Goal: Information Seeking & Learning: Learn about a topic

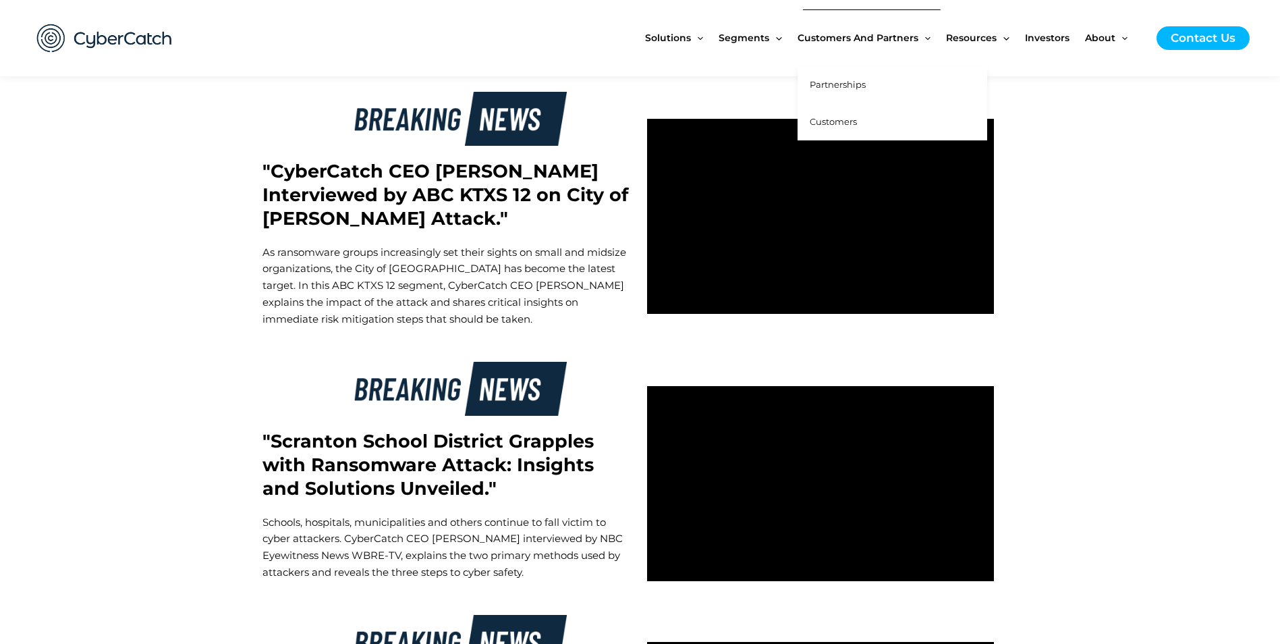
scroll to position [3103, 0]
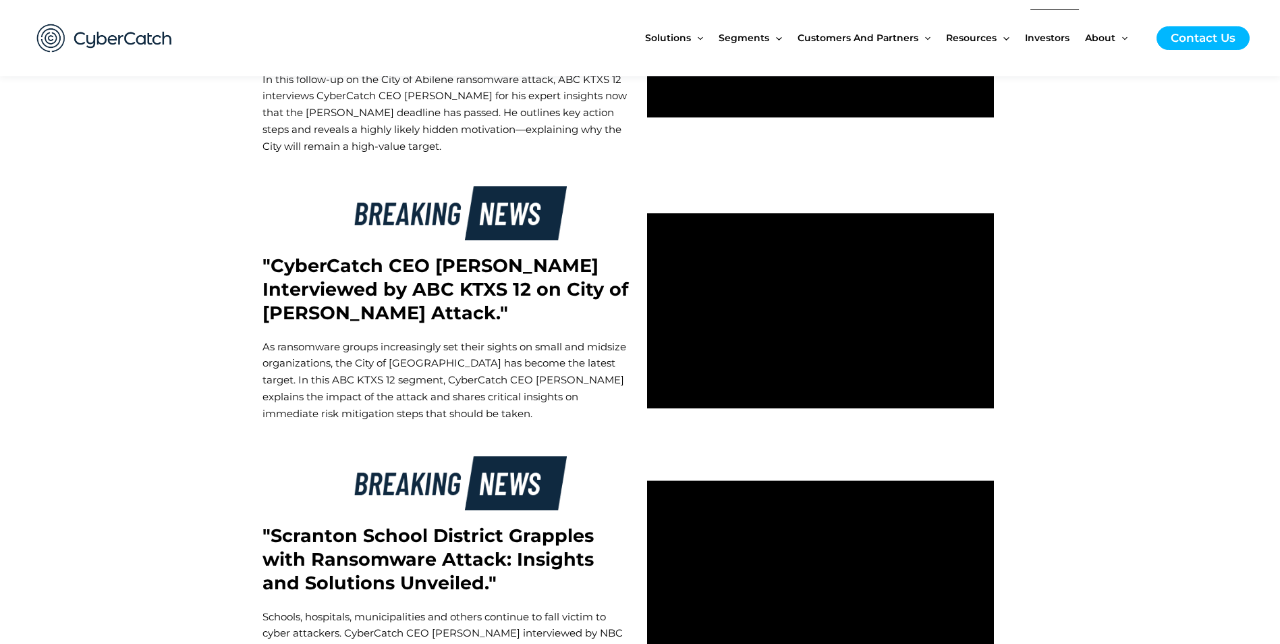
click at [1046, 38] on span "Investors" at bounding box center [1047, 37] width 45 height 57
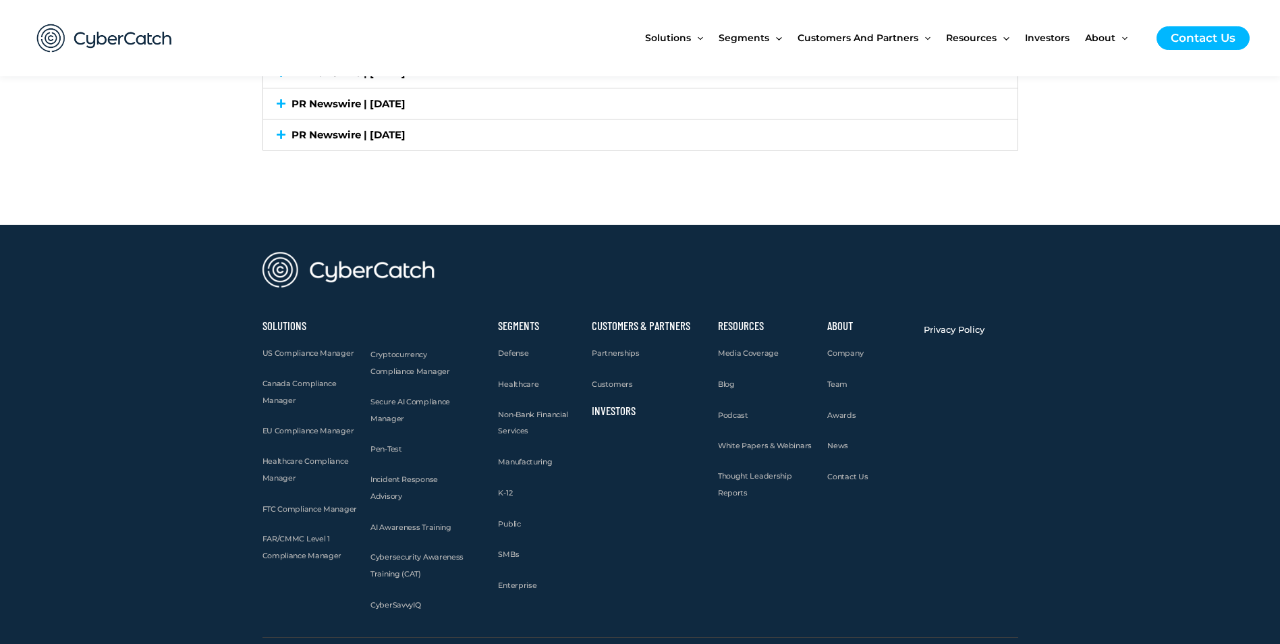
scroll to position [4008, 0]
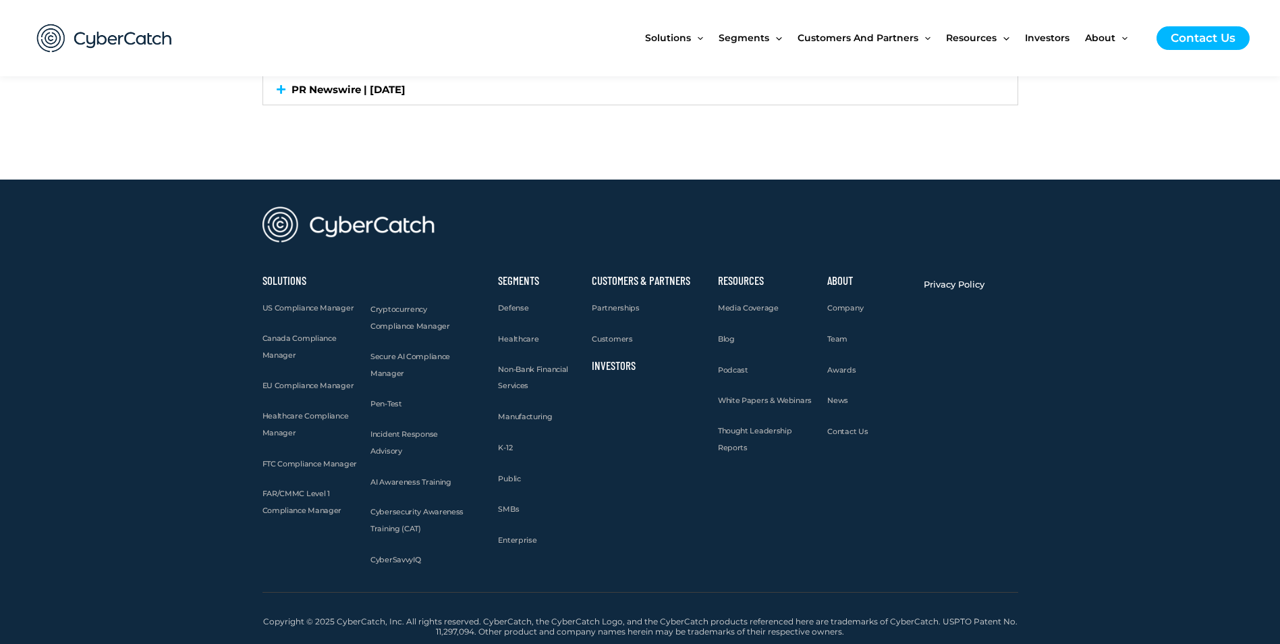
click at [612, 366] on link "Investors" at bounding box center [614, 364] width 44 height 13
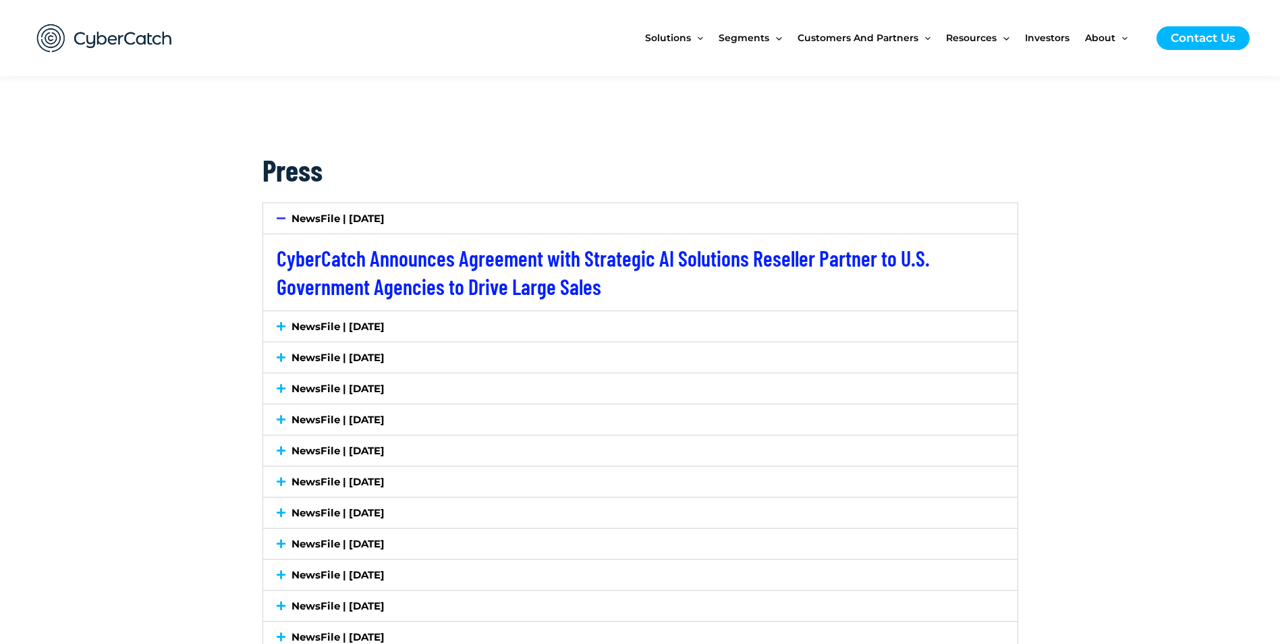
scroll to position [2159, 0]
click at [284, 324] on icon at bounding box center [281, 325] width 9 height 10
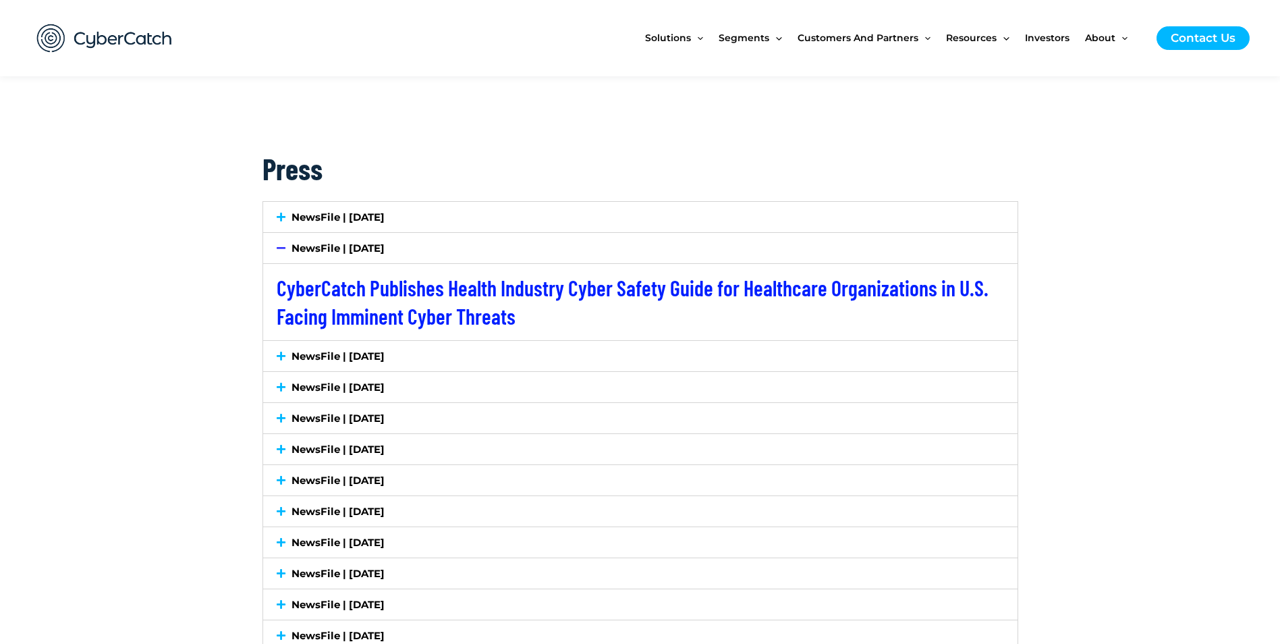
click at [279, 357] on icon at bounding box center [281, 356] width 9 height 10
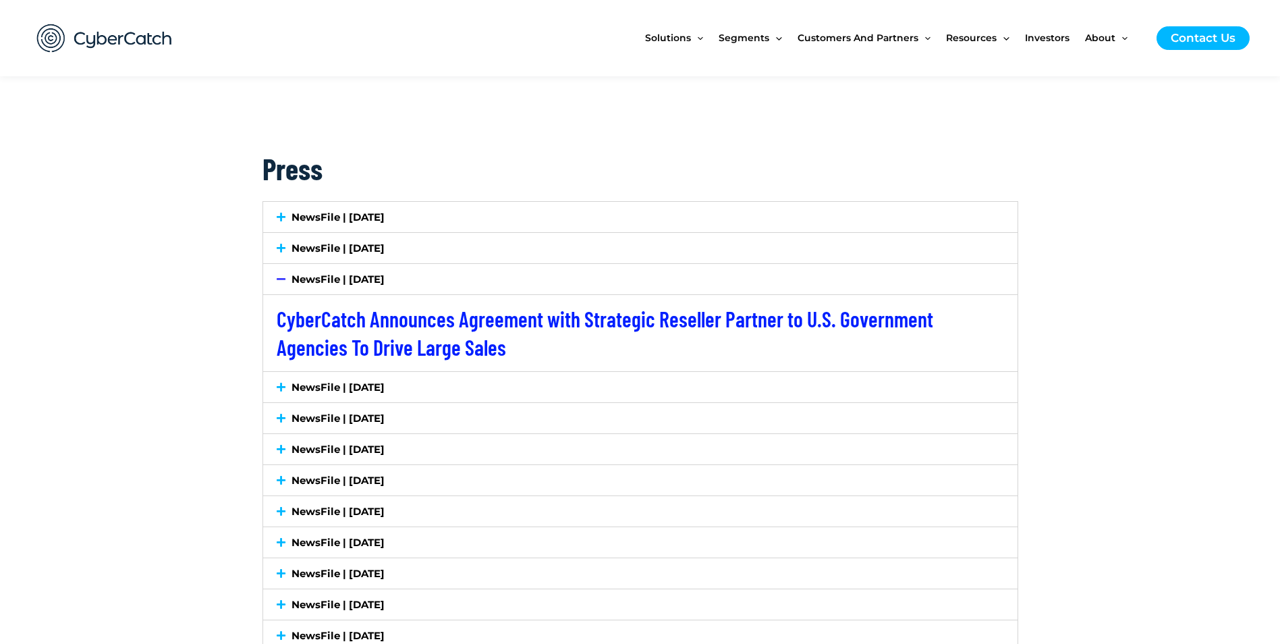
click at [281, 383] on icon at bounding box center [281, 387] width 9 height 10
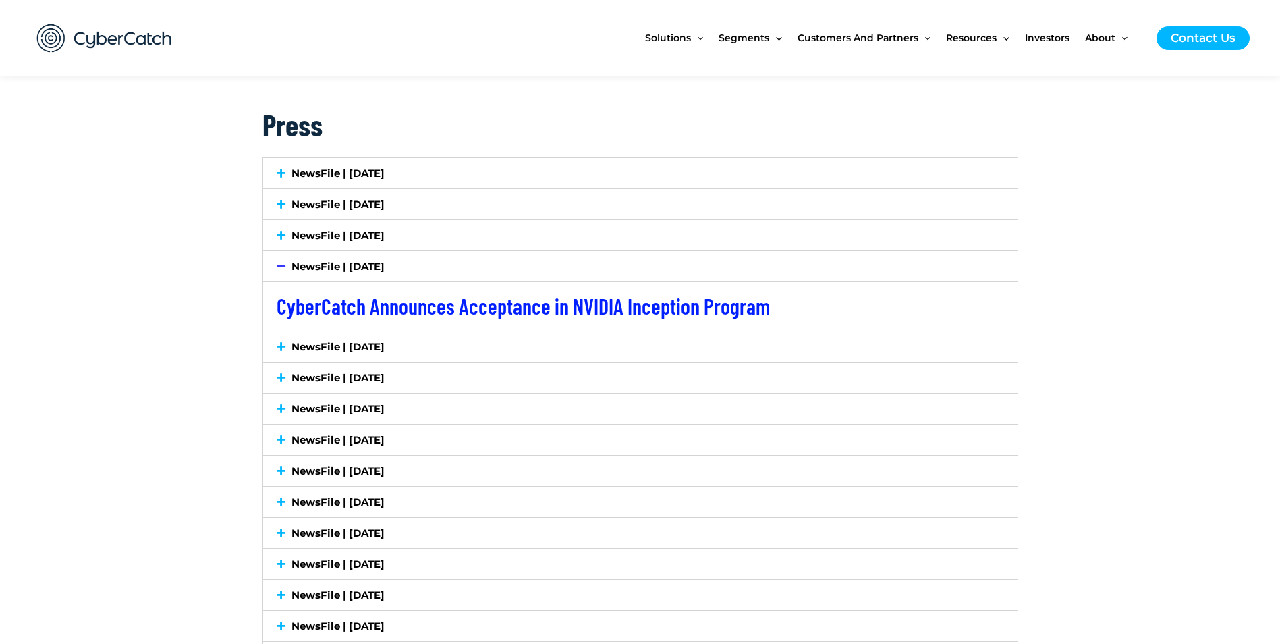
scroll to position [2226, 0]
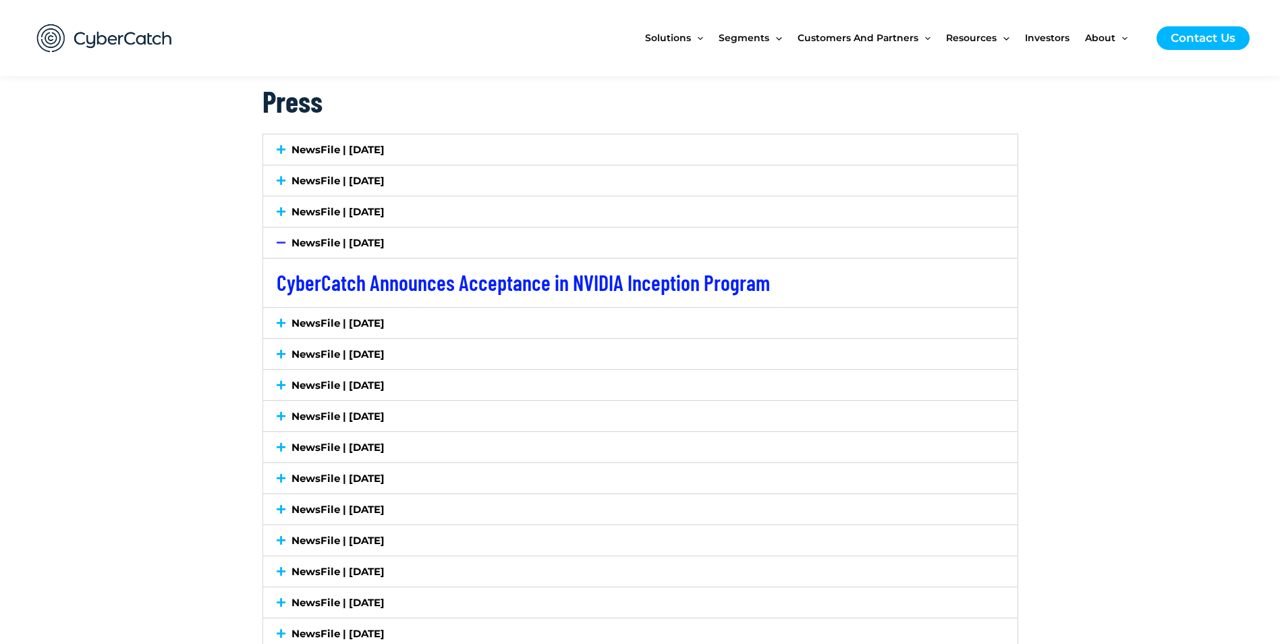
click at [282, 324] on icon at bounding box center [281, 323] width 9 height 10
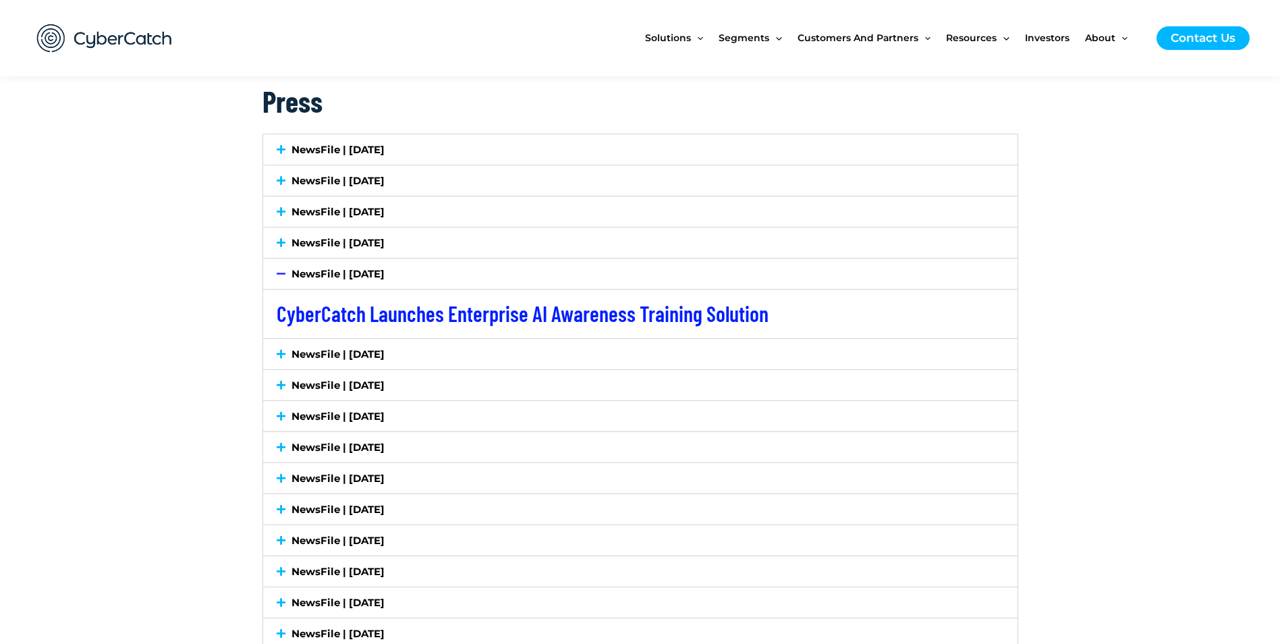
click at [285, 355] on icon at bounding box center [281, 354] width 9 height 10
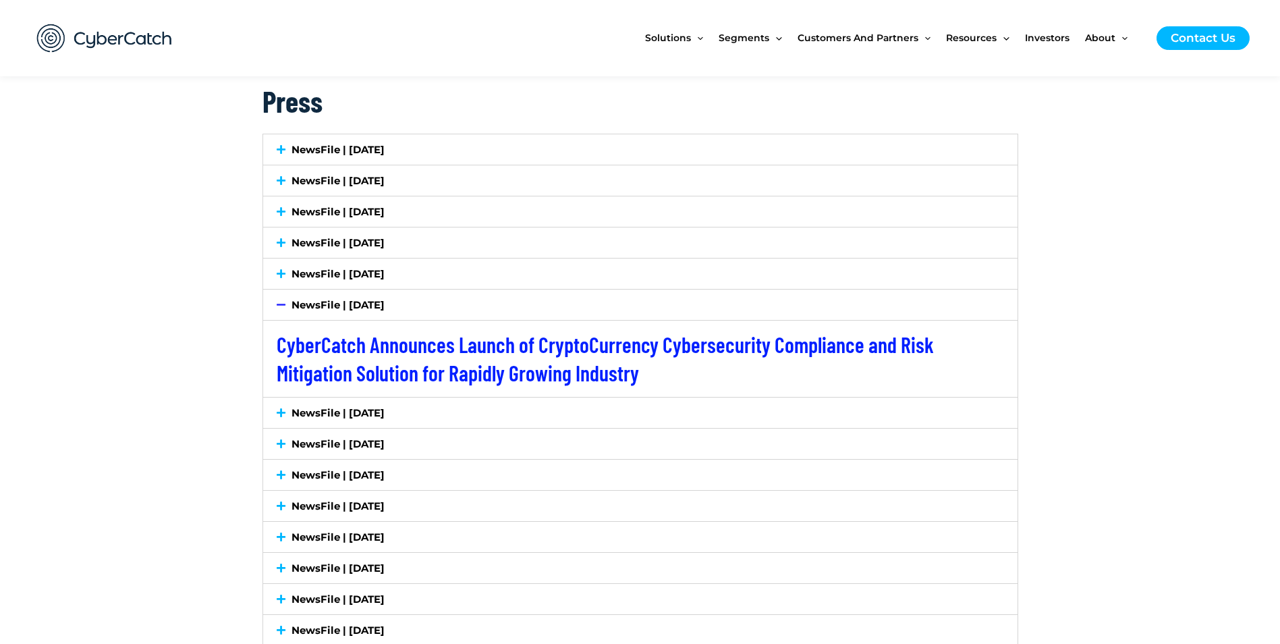
click at [282, 416] on icon at bounding box center [281, 412] width 9 height 10
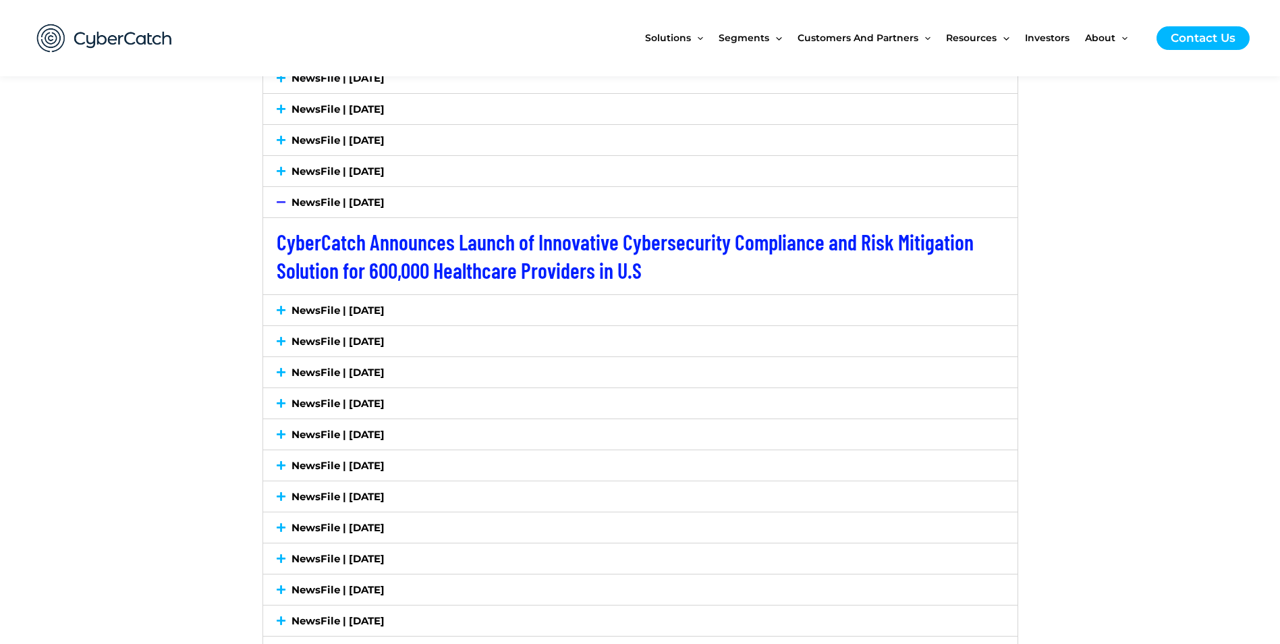
scroll to position [2361, 0]
click at [280, 306] on icon at bounding box center [281, 309] width 9 height 10
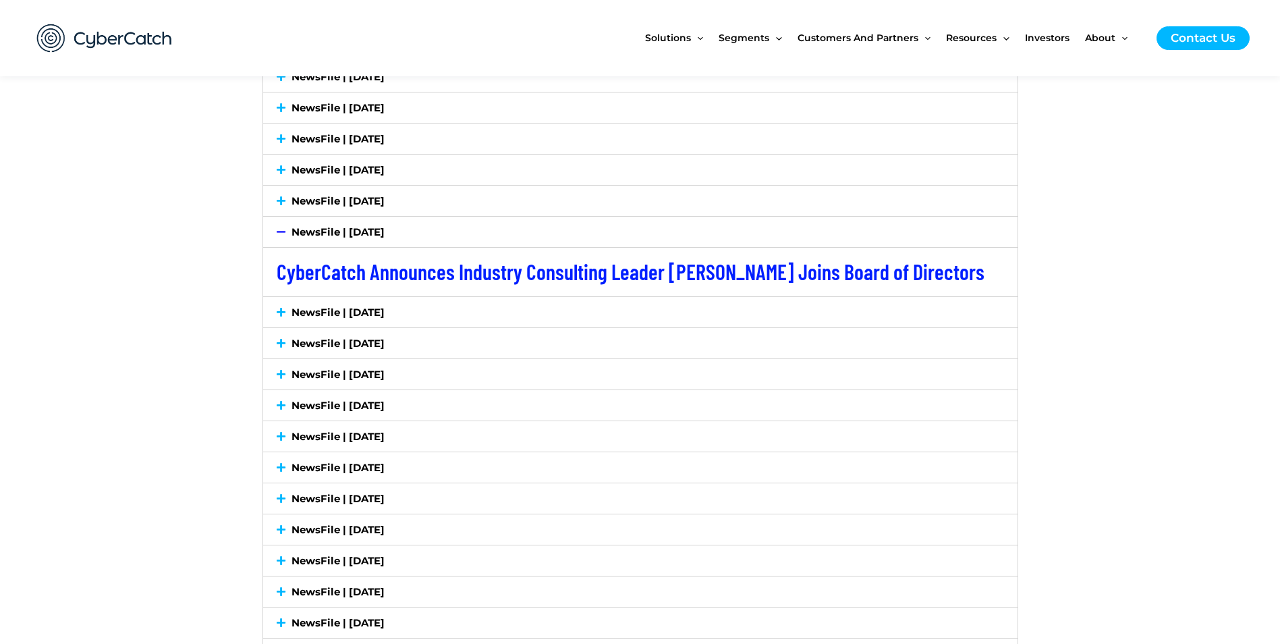
click at [283, 312] on icon at bounding box center [281, 312] width 9 height 10
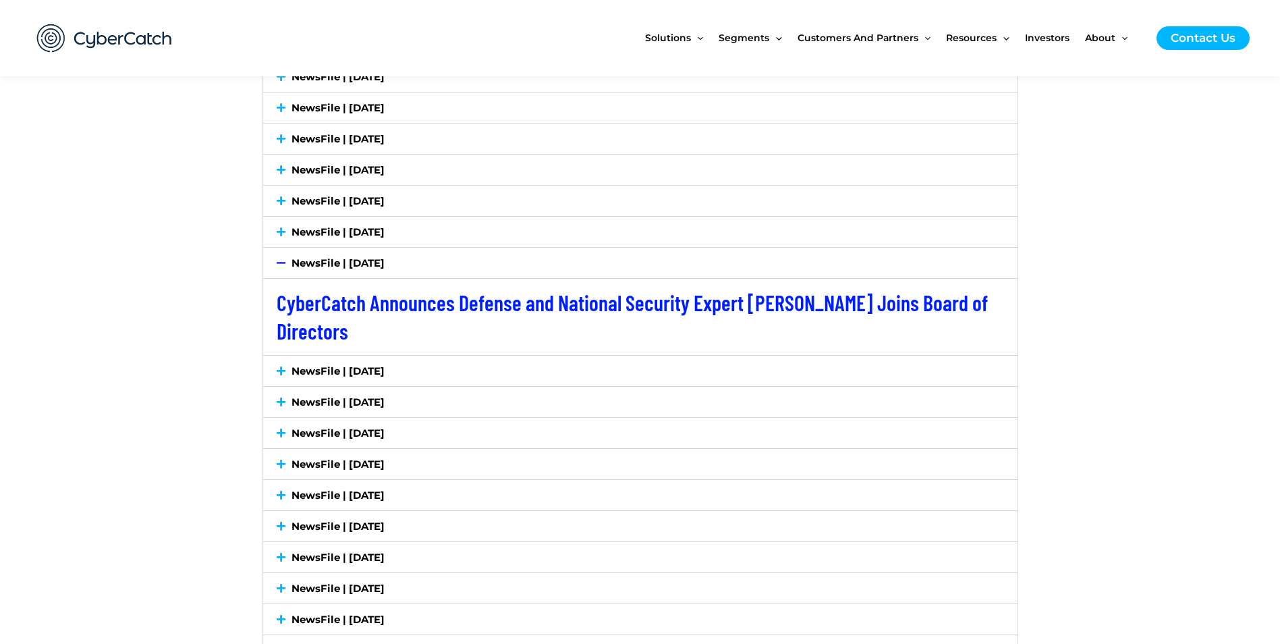
click at [280, 375] on icon at bounding box center [281, 371] width 9 height 10
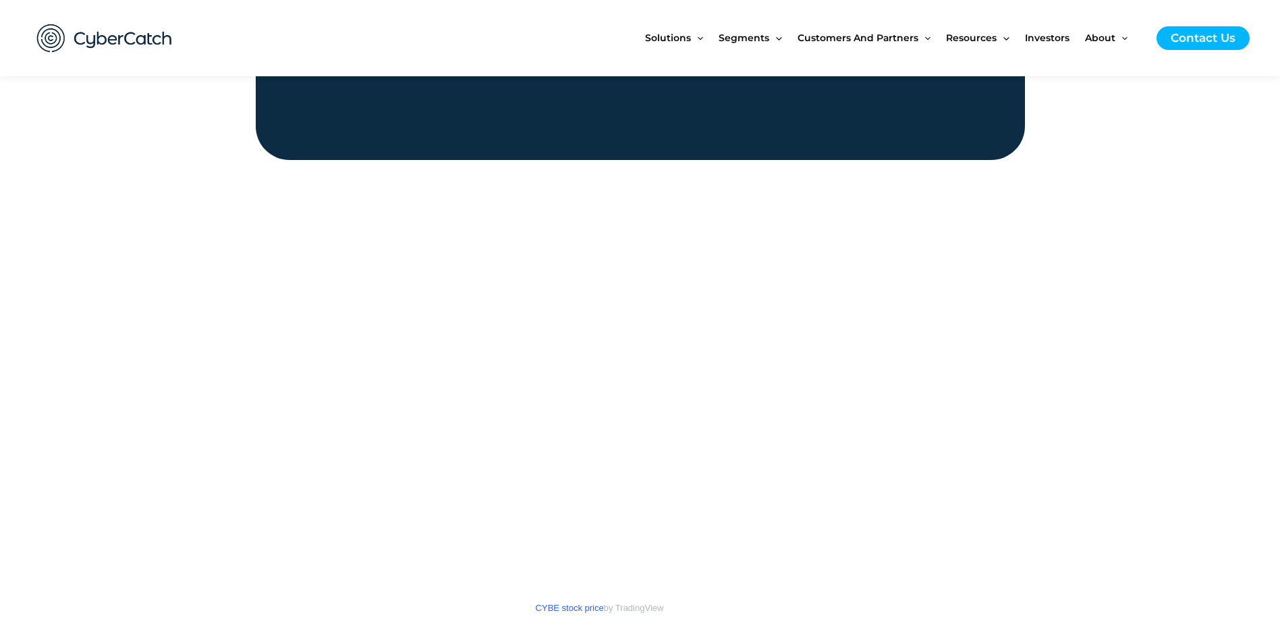
scroll to position [1552, 0]
